Goal: Task Accomplishment & Management: Use online tool/utility

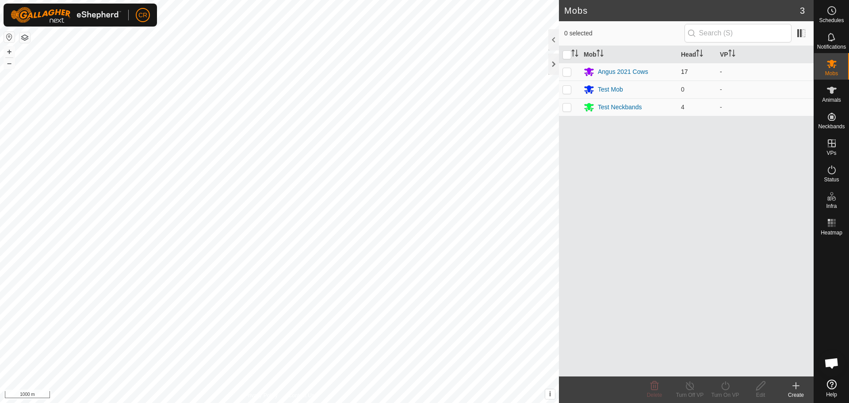
click at [566, 71] on p-checkbox at bounding box center [567, 71] width 9 height 7
checkbox input "true"
click at [730, 394] on div "Turn On VP" at bounding box center [725, 395] width 35 height 8
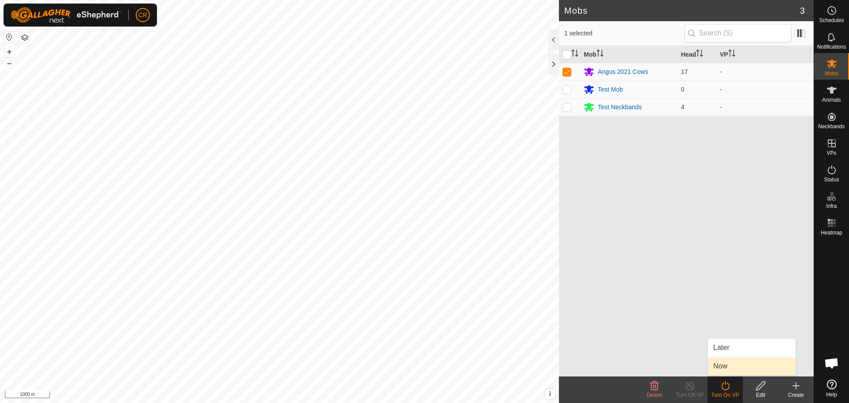
click at [723, 371] on link "Now" at bounding box center [752, 366] width 88 height 18
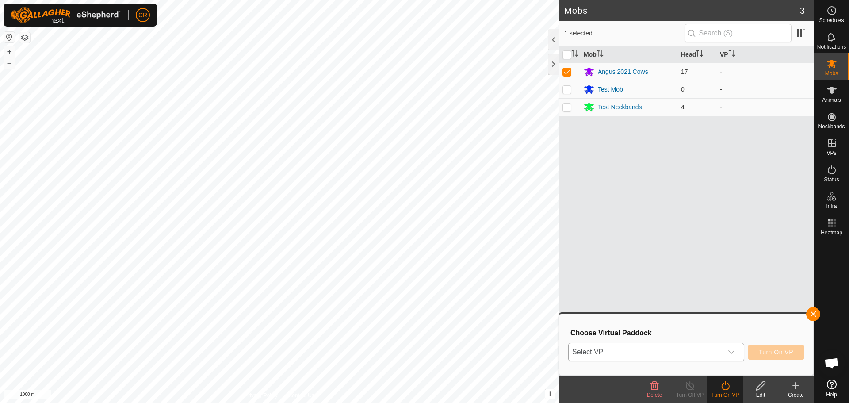
click at [731, 354] on icon "dropdown trigger" at bounding box center [731, 352] width 7 height 7
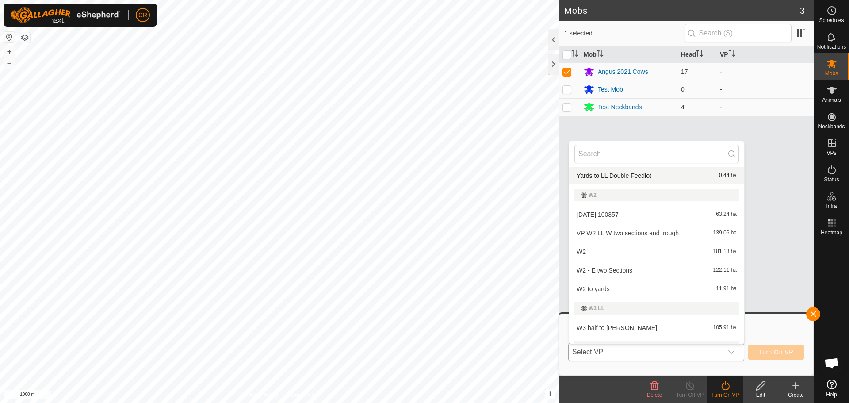
scroll to position [310, 0]
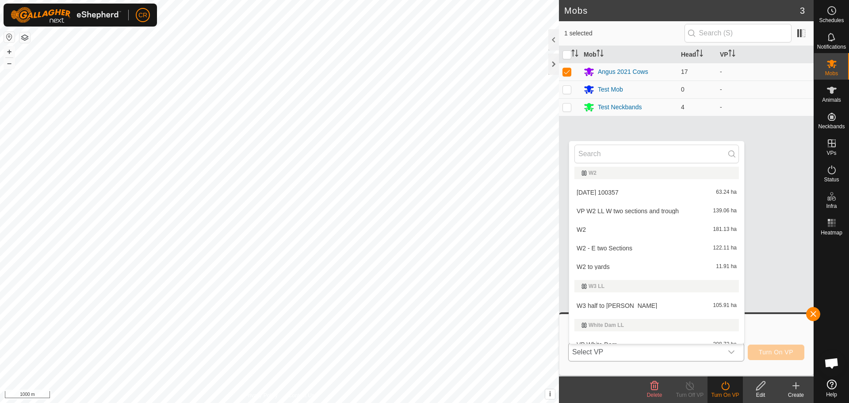
click at [611, 232] on li "W2 181.13 ha" at bounding box center [656, 230] width 175 height 18
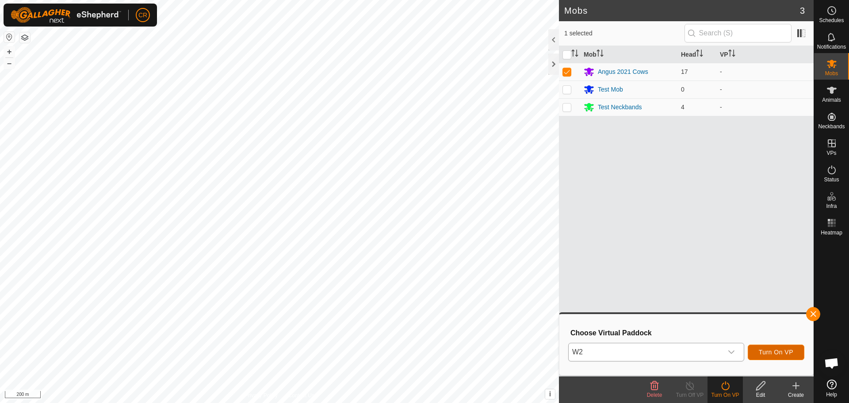
click at [784, 350] on span "Turn On VP" at bounding box center [776, 352] width 35 height 7
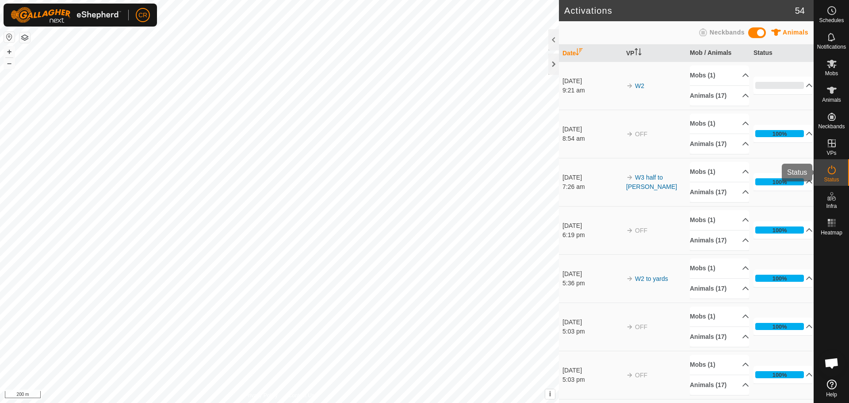
click at [832, 175] on es-activation-svg-icon at bounding box center [832, 170] width 16 height 14
click at [807, 86] on icon at bounding box center [810, 86] width 6 height 4
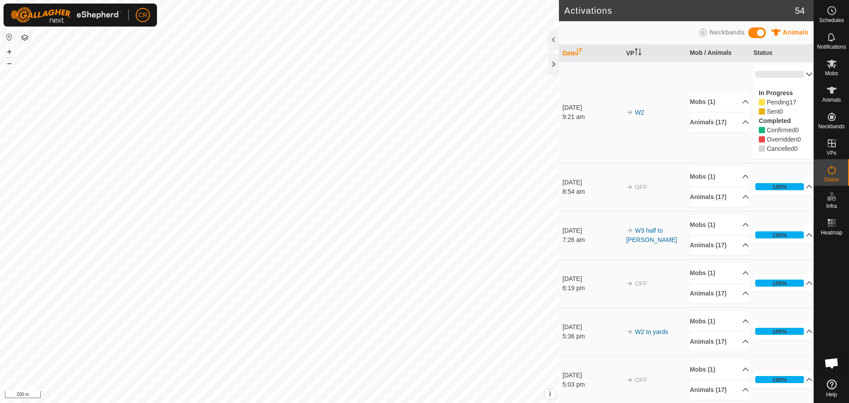
click at [799, 86] on div "In Progress Pending 17 Sent 0 Completed Confirmed 0 Overridden 0 Cancelled 0" at bounding box center [783, 121] width 59 height 76
click at [802, 188] on p-accordion-header "100%" at bounding box center [783, 187] width 59 height 18
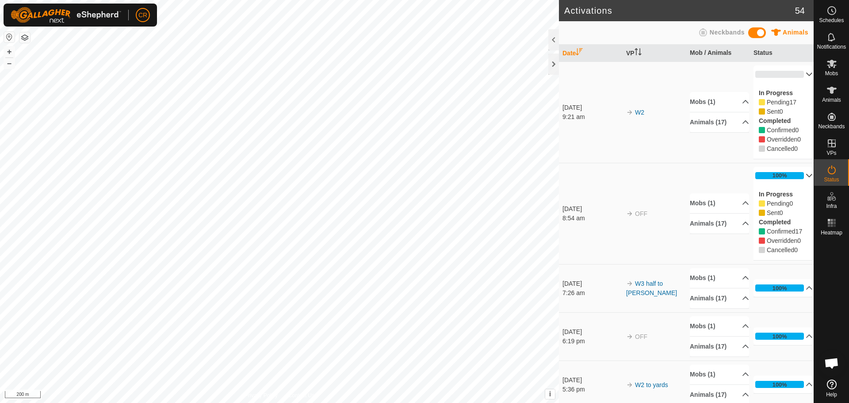
click at [799, 175] on p-accordion-header "100%" at bounding box center [783, 176] width 59 height 18
